Goal: Browse casually: Explore the website without a specific task or goal

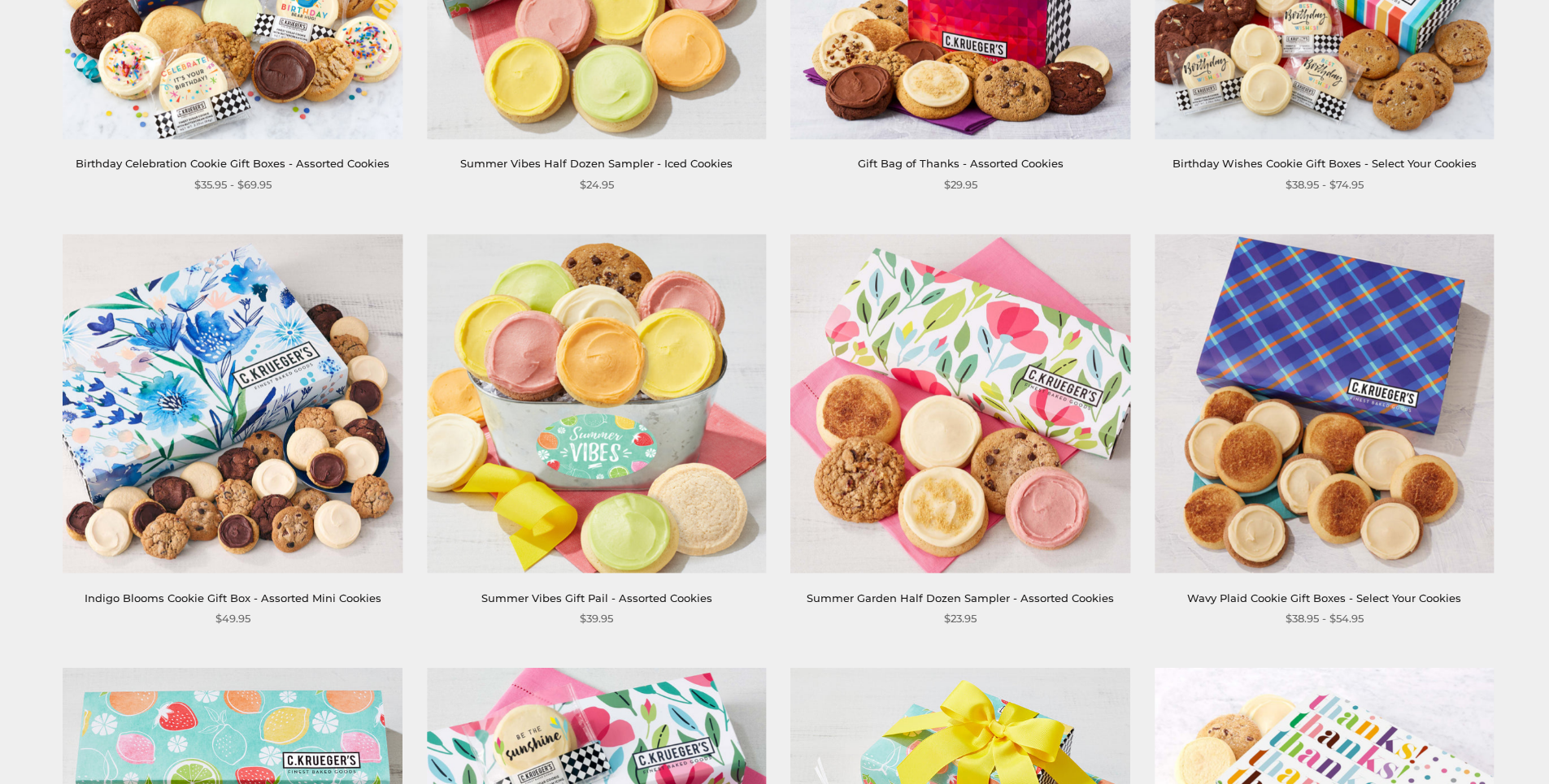
scroll to position [975, 0]
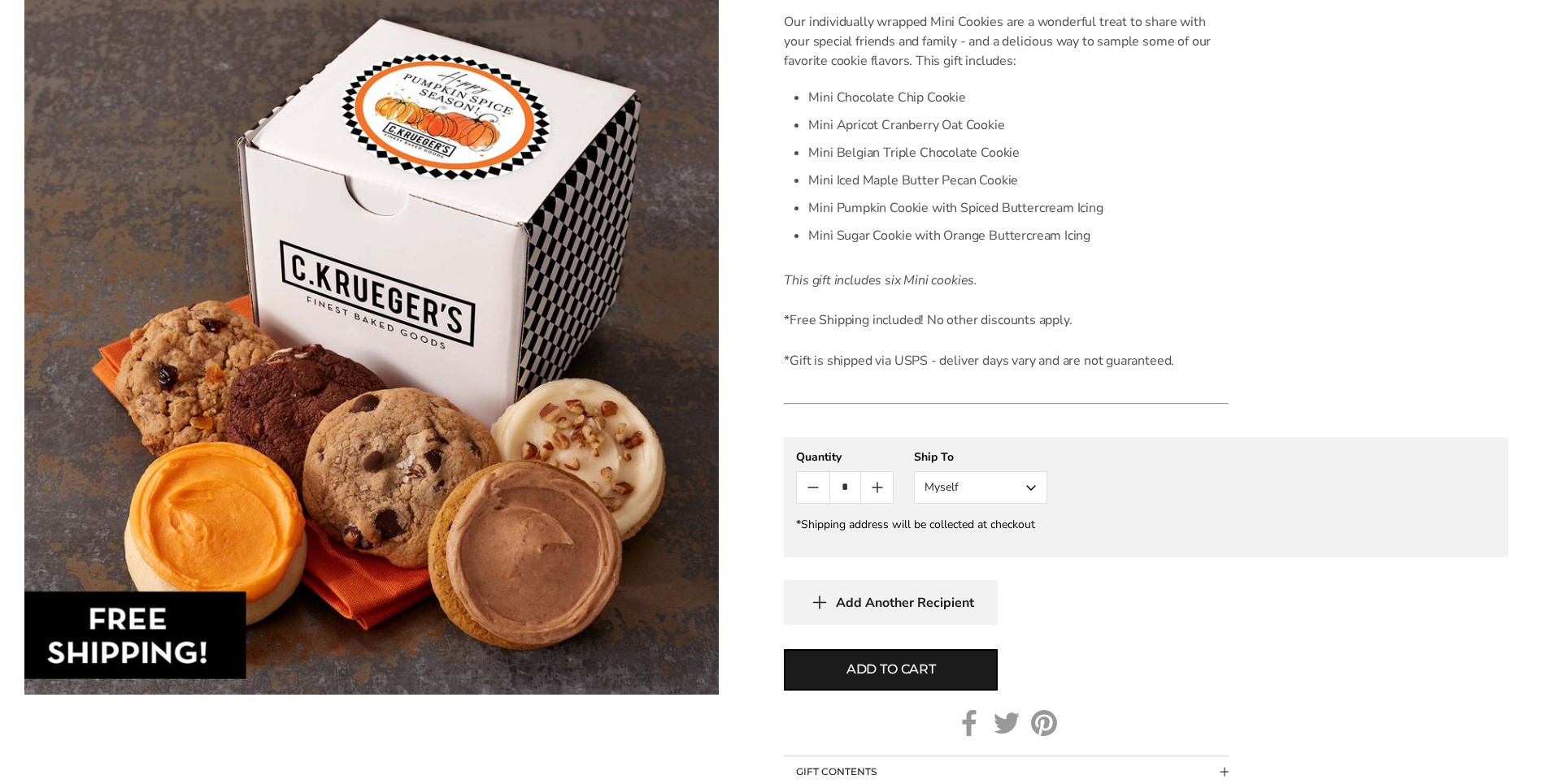
scroll to position [488, 0]
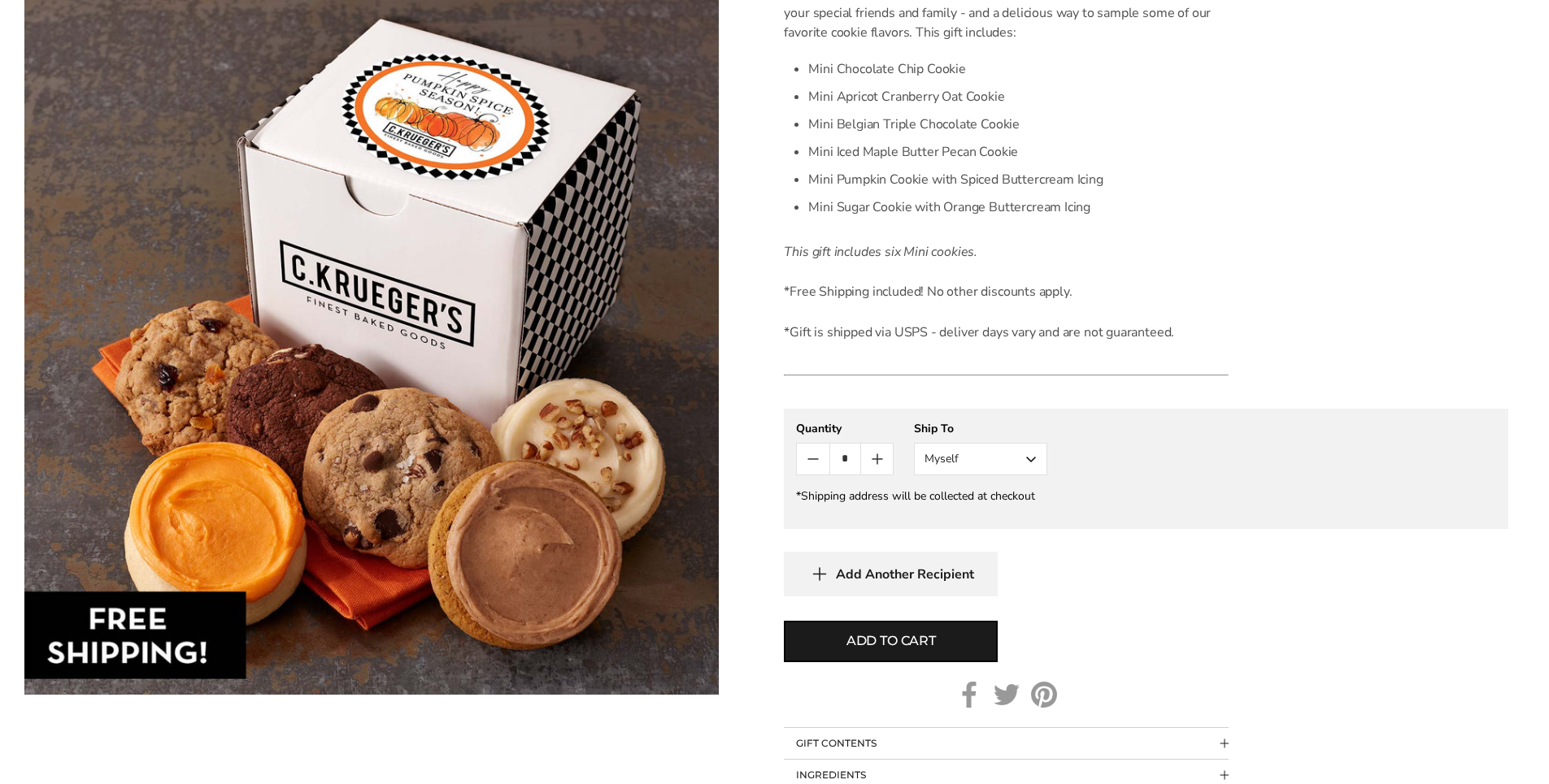
click at [1030, 460] on button "Myself" at bounding box center [981, 459] width 134 height 33
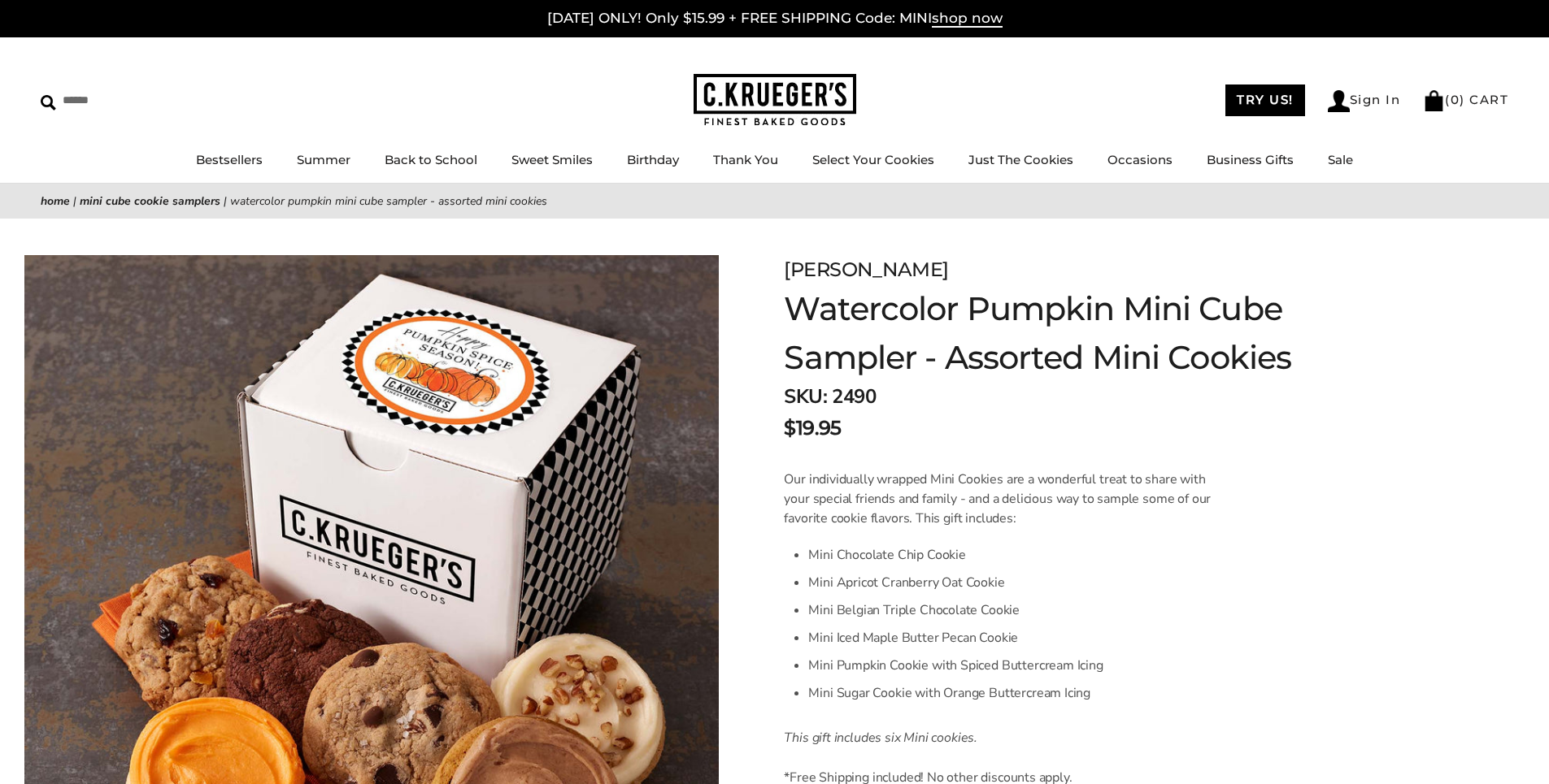
scroll to position [0, 0]
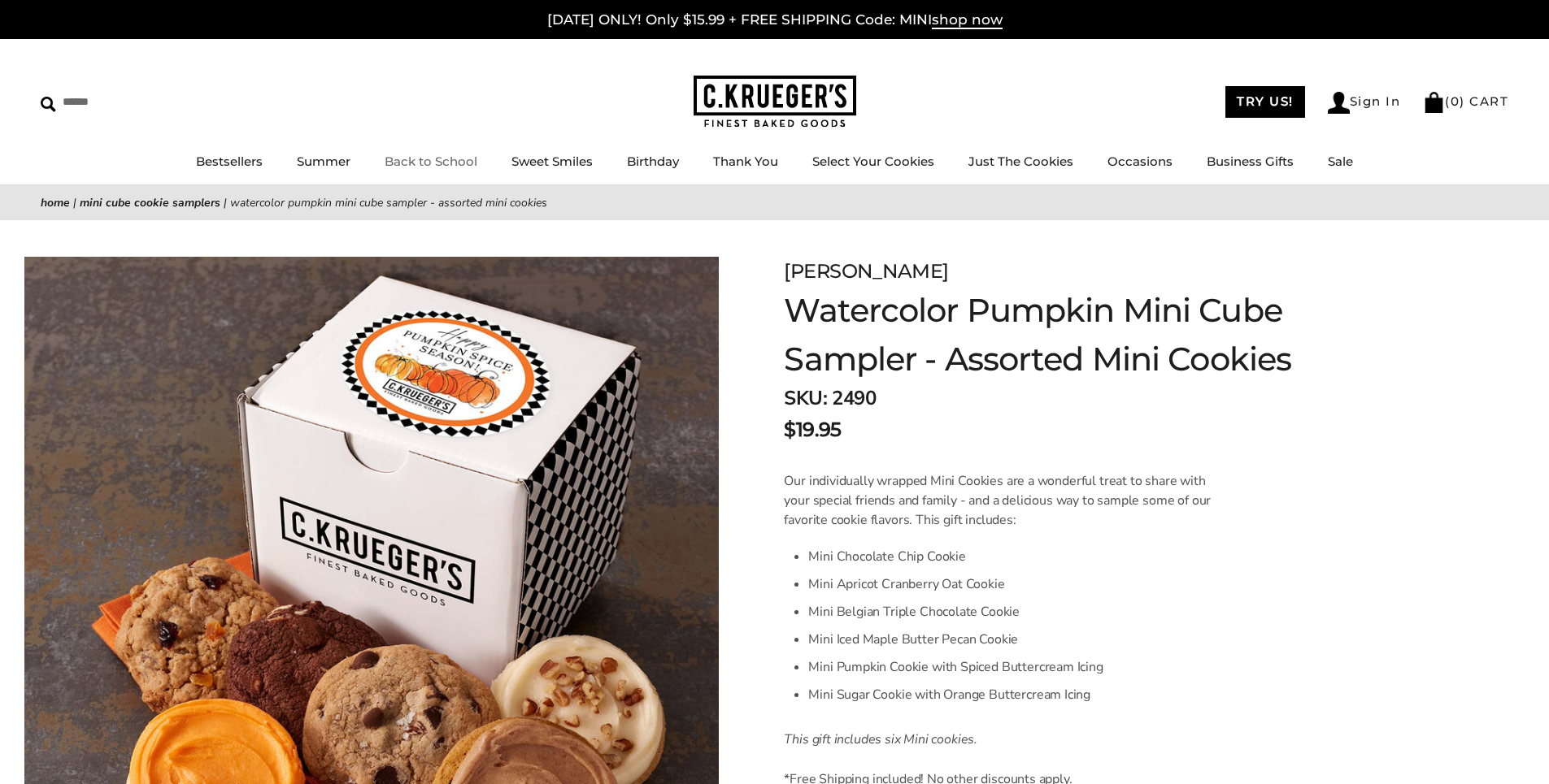
click at [461, 160] on link "Back to School" at bounding box center [431, 161] width 93 height 16
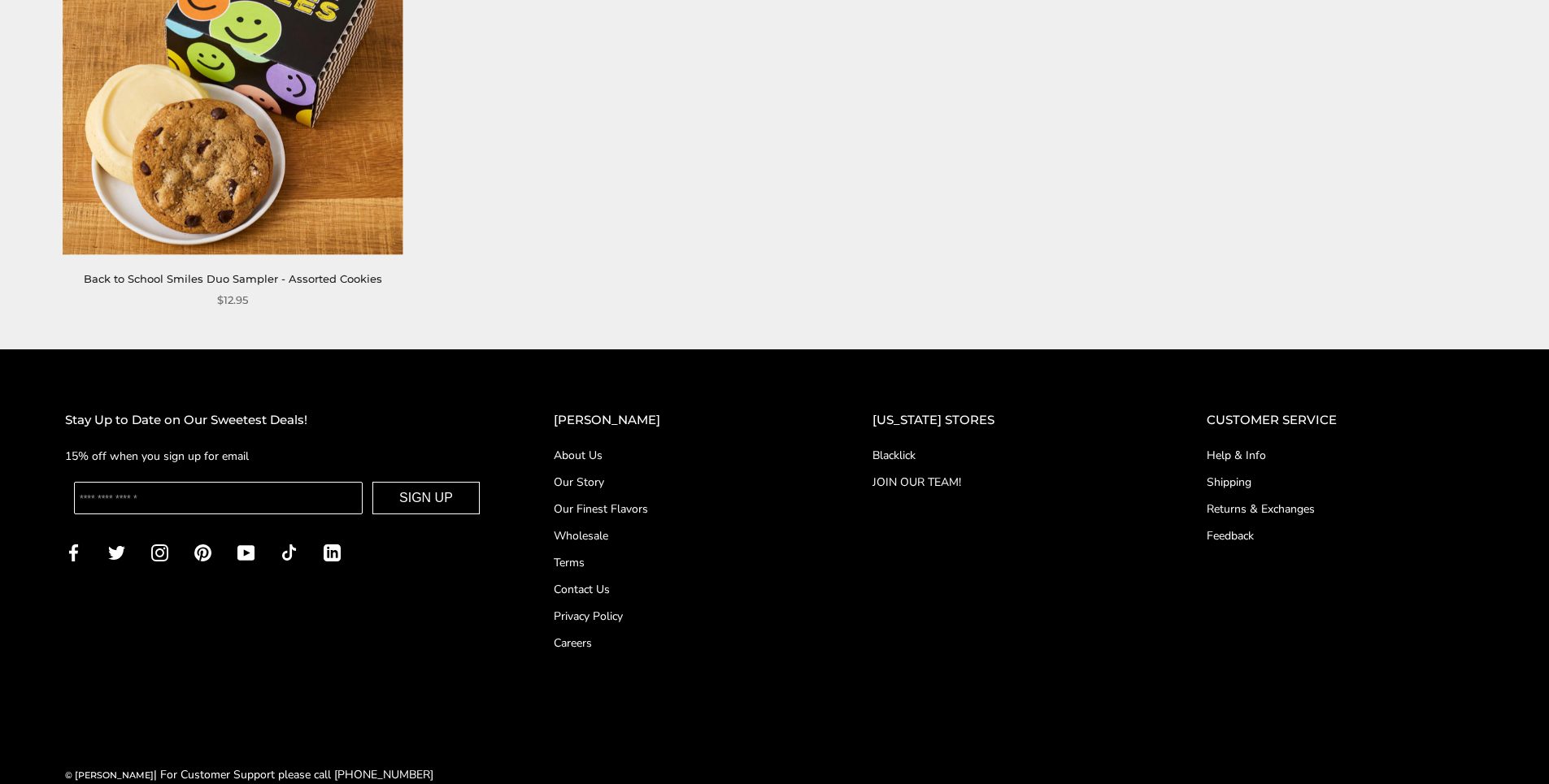
scroll to position [2601, 0]
